Goal: Navigation & Orientation: Find specific page/section

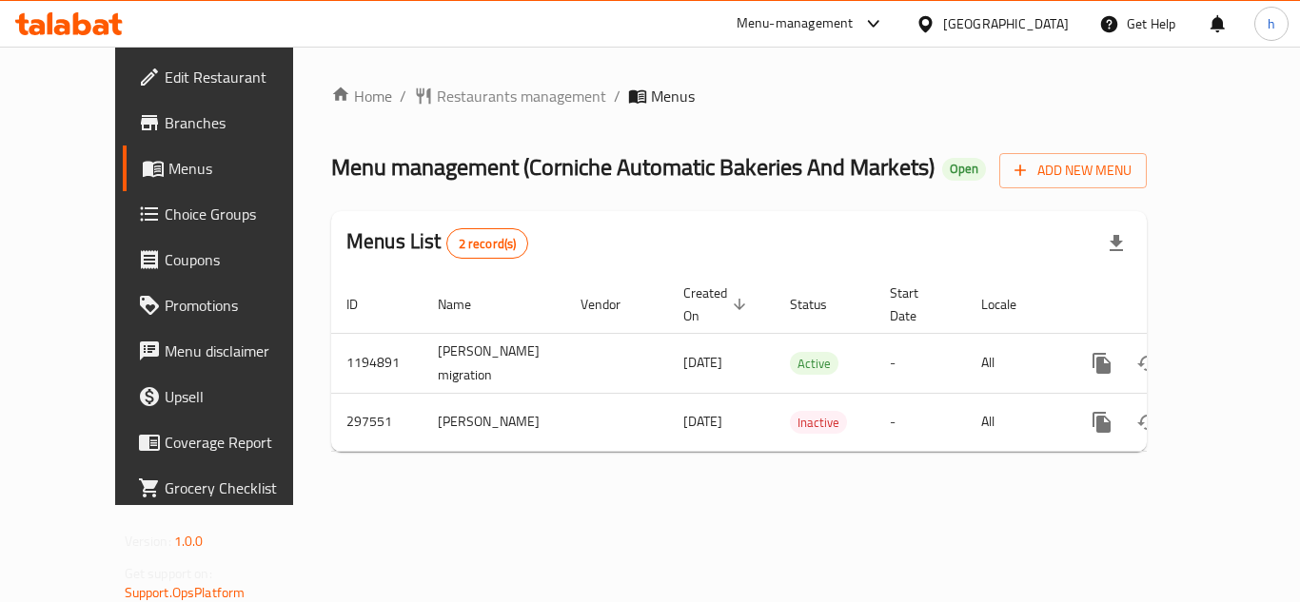
click at [1048, 20] on div "[GEOGRAPHIC_DATA]" at bounding box center [1006, 23] width 126 height 21
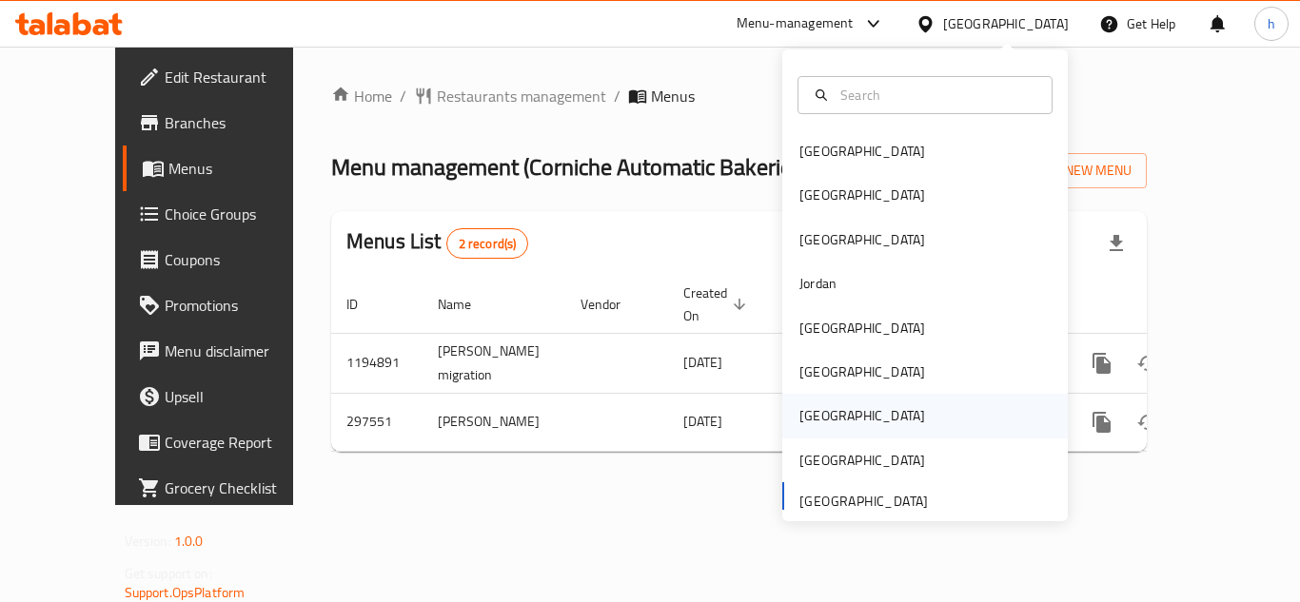
click at [842, 415] on div "[GEOGRAPHIC_DATA]" at bounding box center [924, 416] width 285 height 44
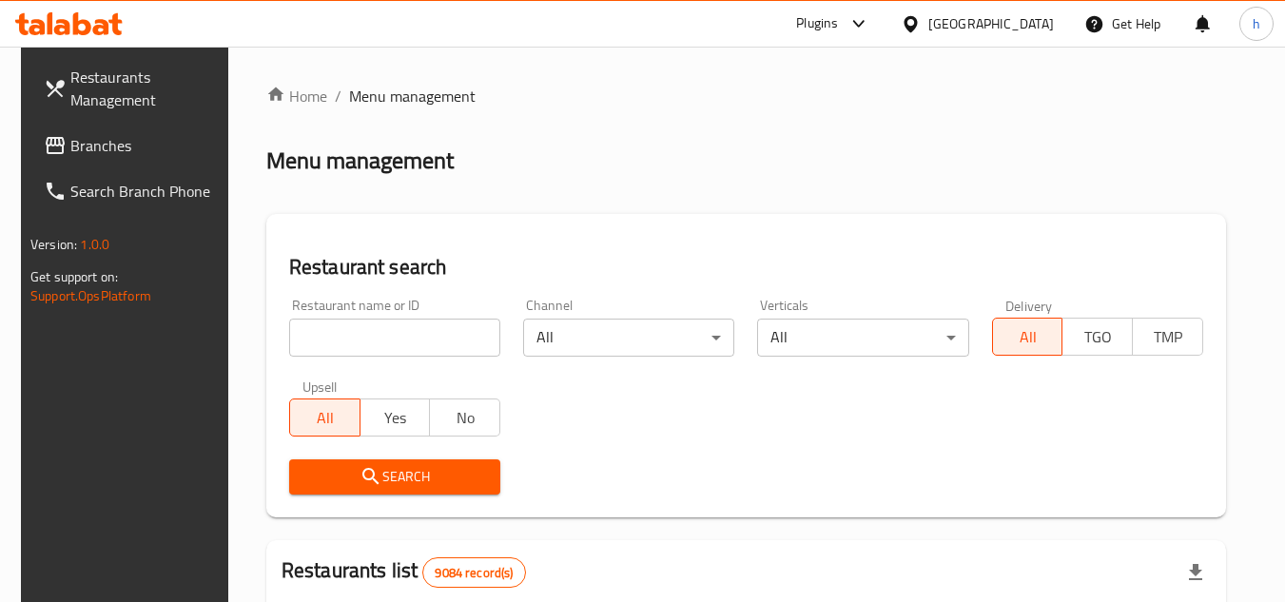
click at [148, 134] on span "Branches" at bounding box center [145, 145] width 150 height 23
